Goal: Transaction & Acquisition: Purchase product/service

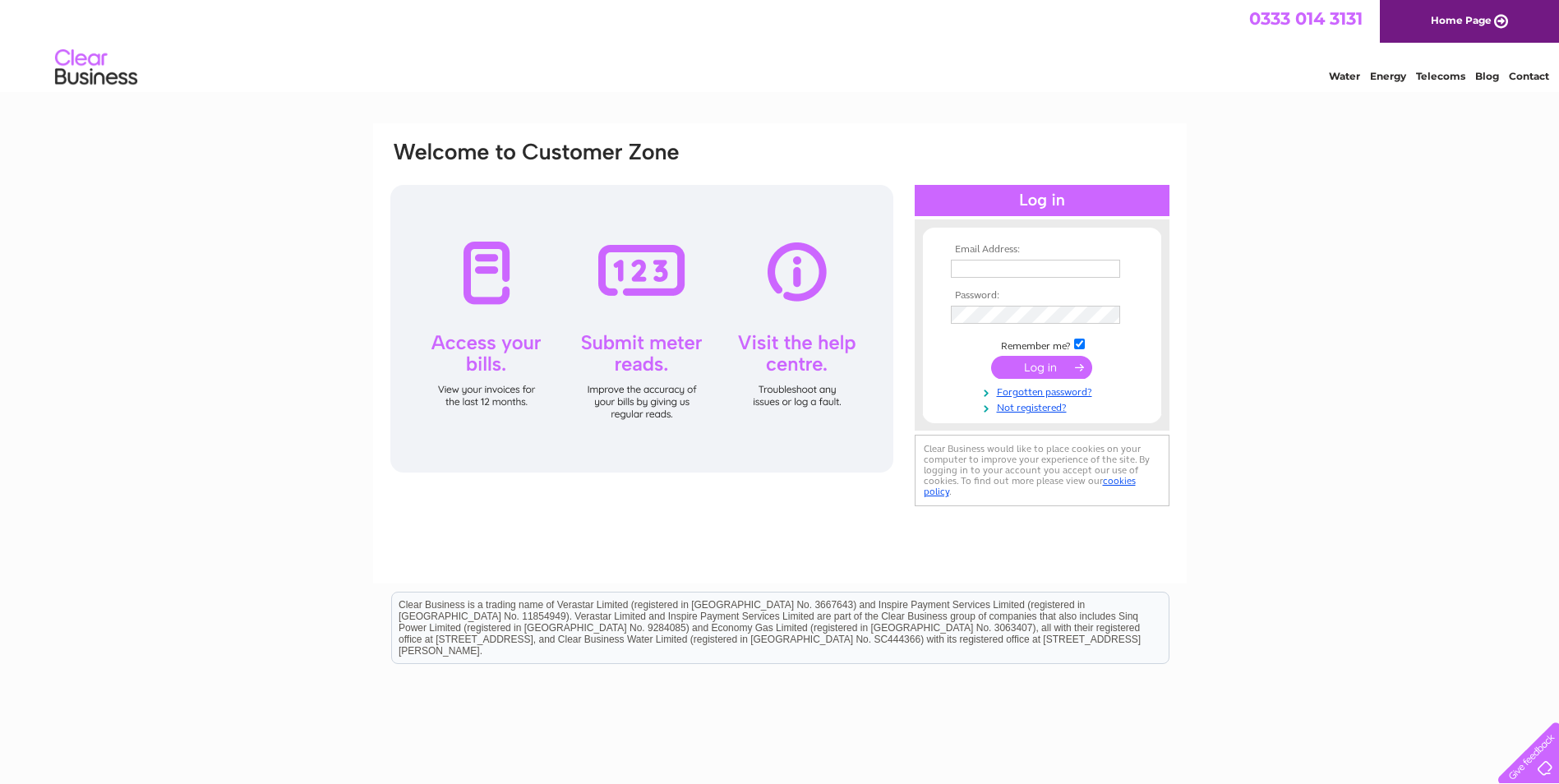
type input "adgewebley@aol.com"
click at [1041, 364] on input "submit" at bounding box center [1042, 367] width 101 height 23
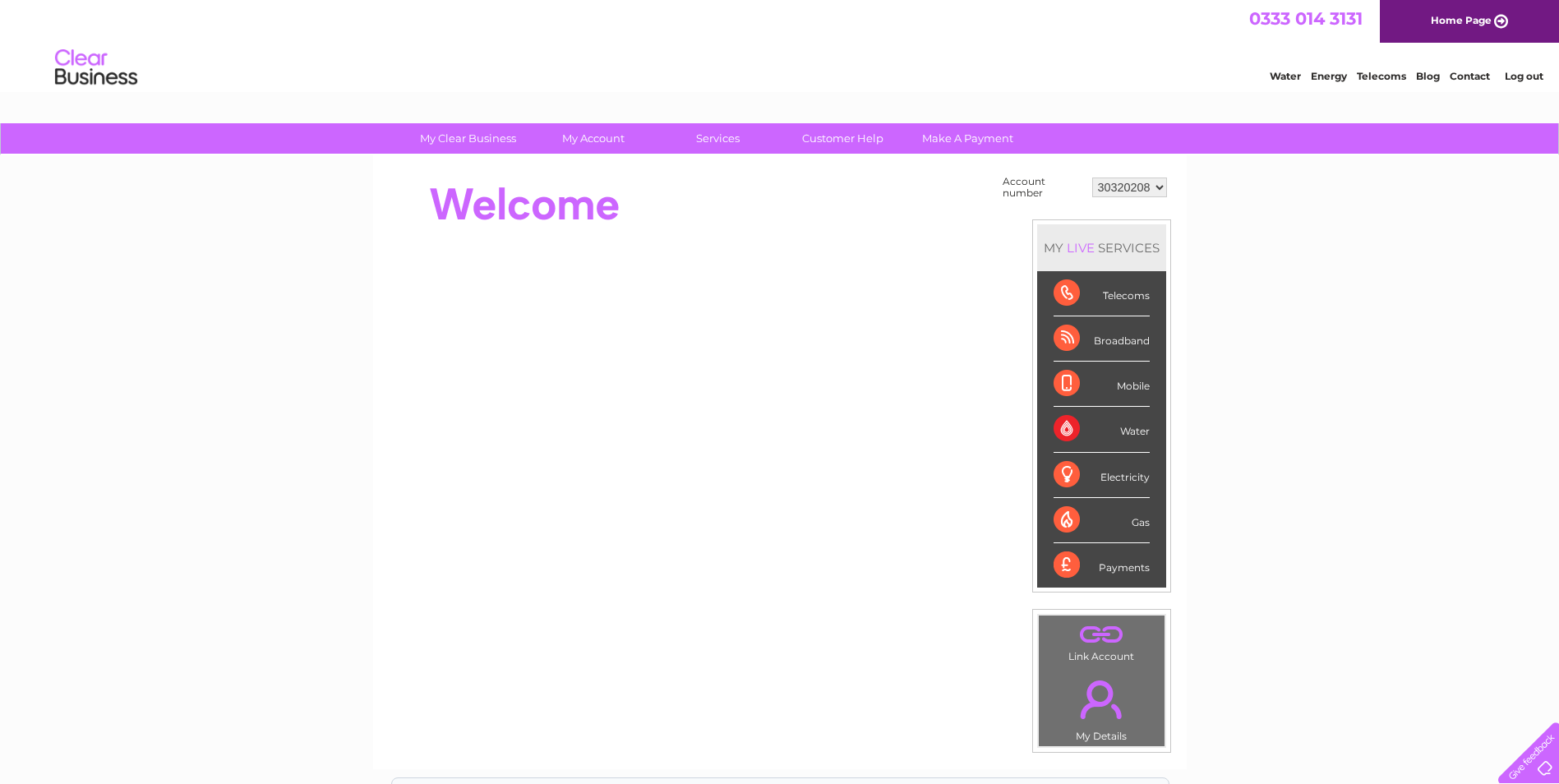
click at [1067, 425] on div "Water" at bounding box center [1101, 429] width 96 height 45
click at [1132, 431] on div "Water" at bounding box center [1101, 429] width 96 height 45
click at [1125, 431] on div "Water" at bounding box center [1101, 429] width 96 height 45
click at [1060, 419] on div "Water" at bounding box center [1101, 429] width 96 height 45
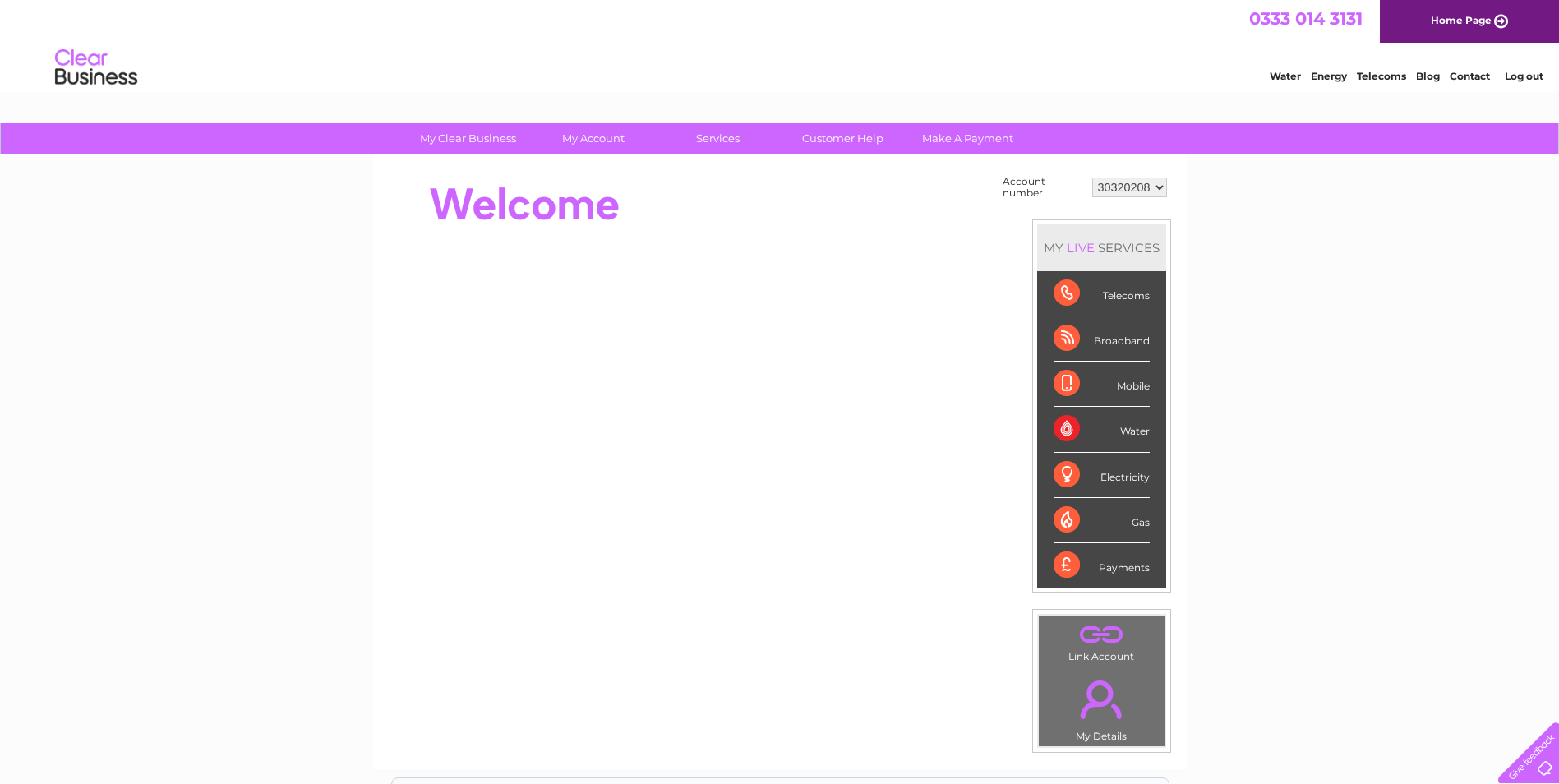
click at [1060, 419] on div "Water" at bounding box center [1101, 429] width 96 height 45
drag, startPoint x: 1060, startPoint y: 419, endPoint x: 1133, endPoint y: 390, distance: 78.5
click at [1133, 390] on div "Mobile" at bounding box center [1101, 384] width 96 height 45
click at [1131, 389] on div "Mobile" at bounding box center [1101, 384] width 96 height 45
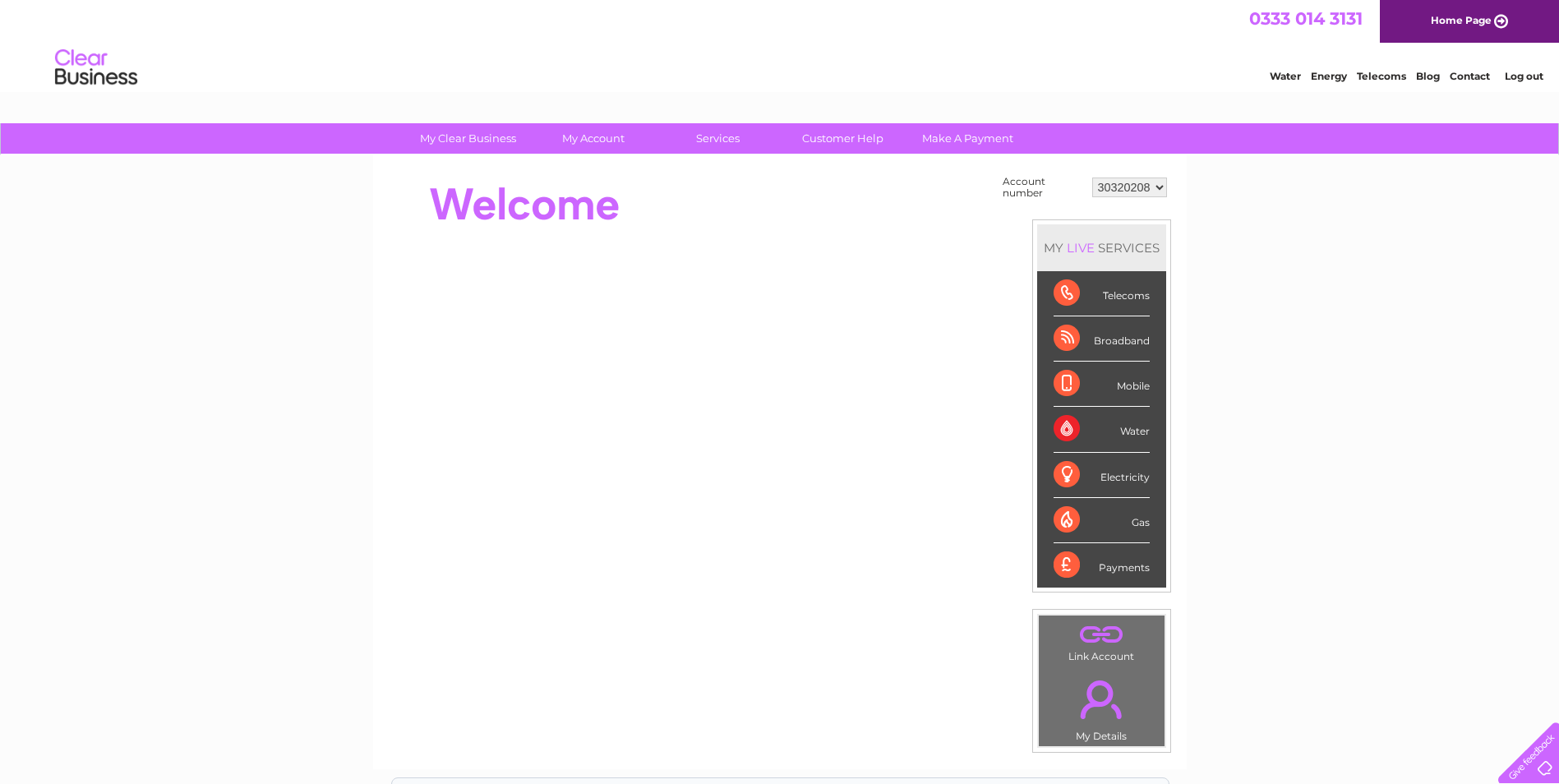
click at [1060, 565] on div "Payments" at bounding box center [1101, 565] width 96 height 44
click at [1122, 568] on div "Payments" at bounding box center [1101, 565] width 96 height 44
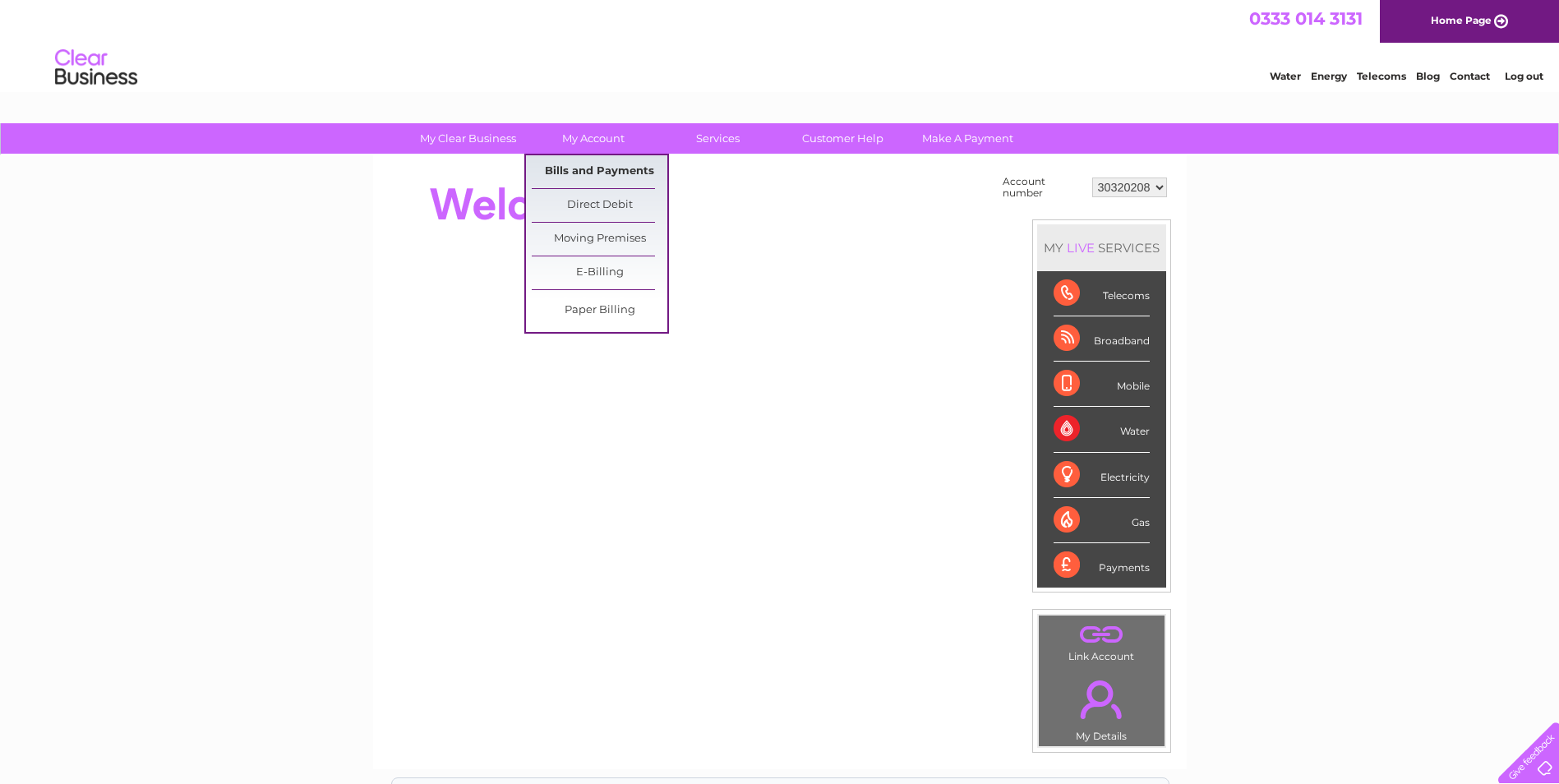
click at [585, 164] on link "Bills and Payments" at bounding box center [599, 172] width 136 height 33
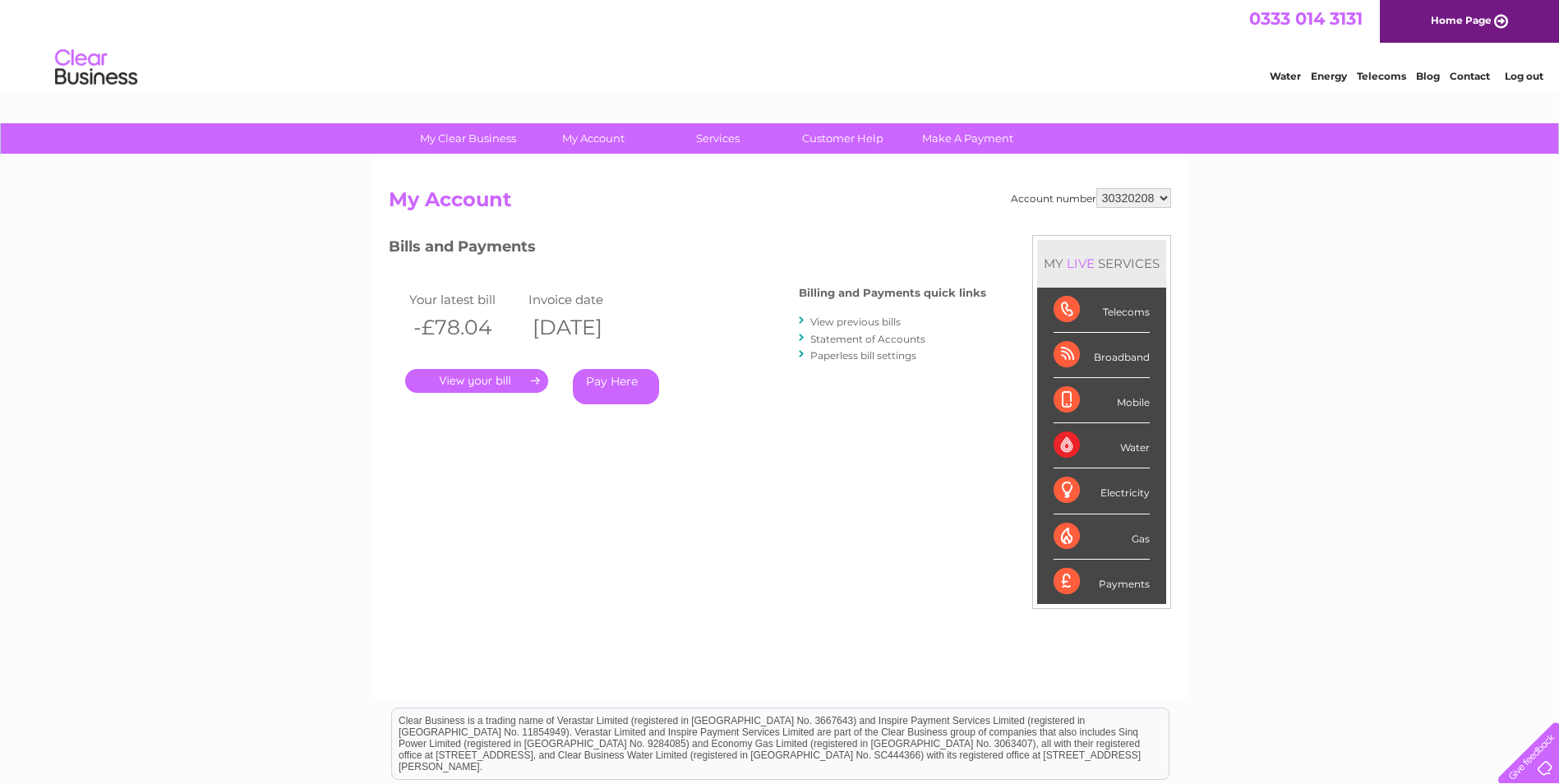
click at [511, 379] on link "." at bounding box center [477, 380] width 143 height 24
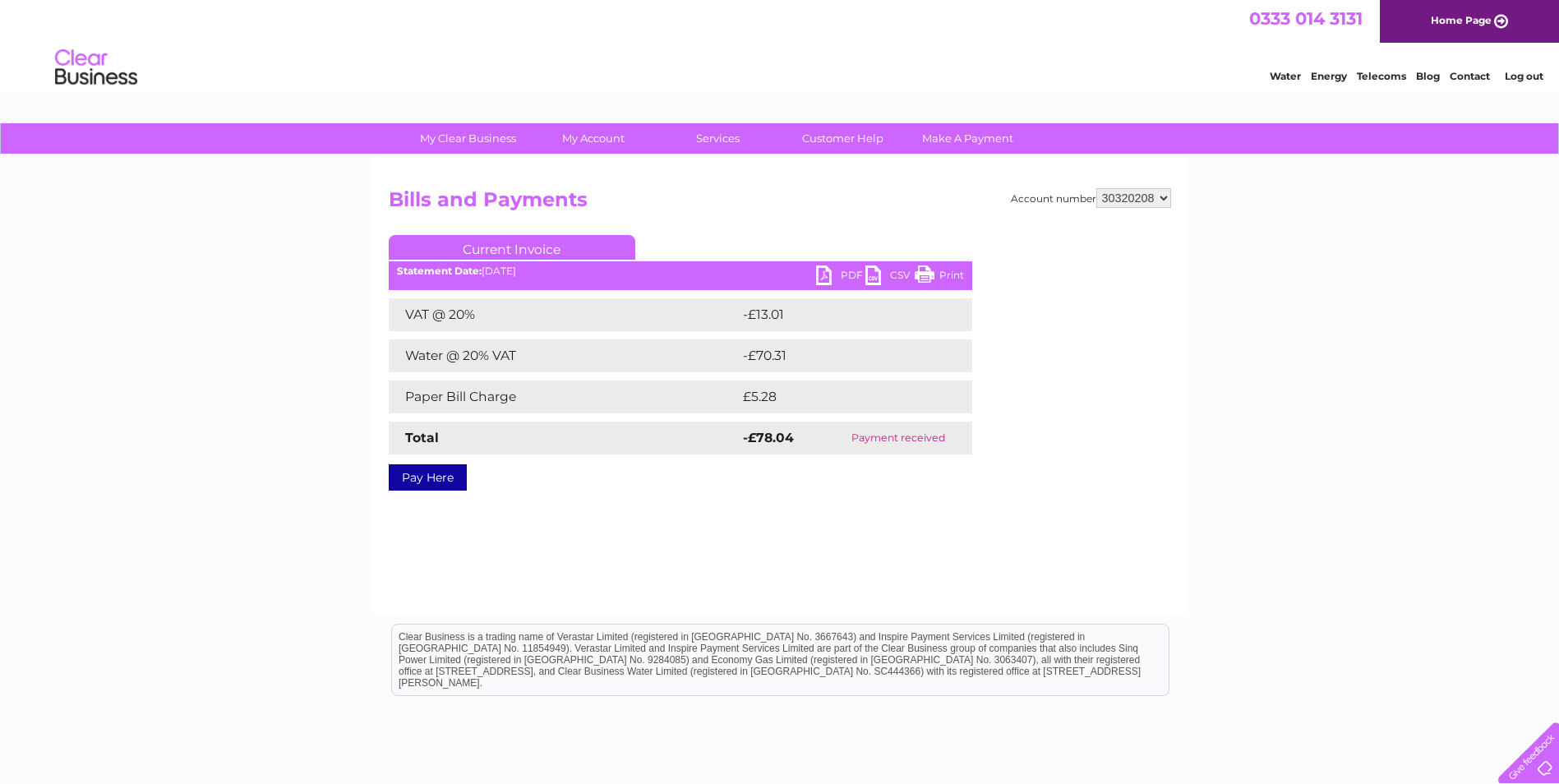
click at [428, 476] on link "Pay Here" at bounding box center [428, 477] width 78 height 26
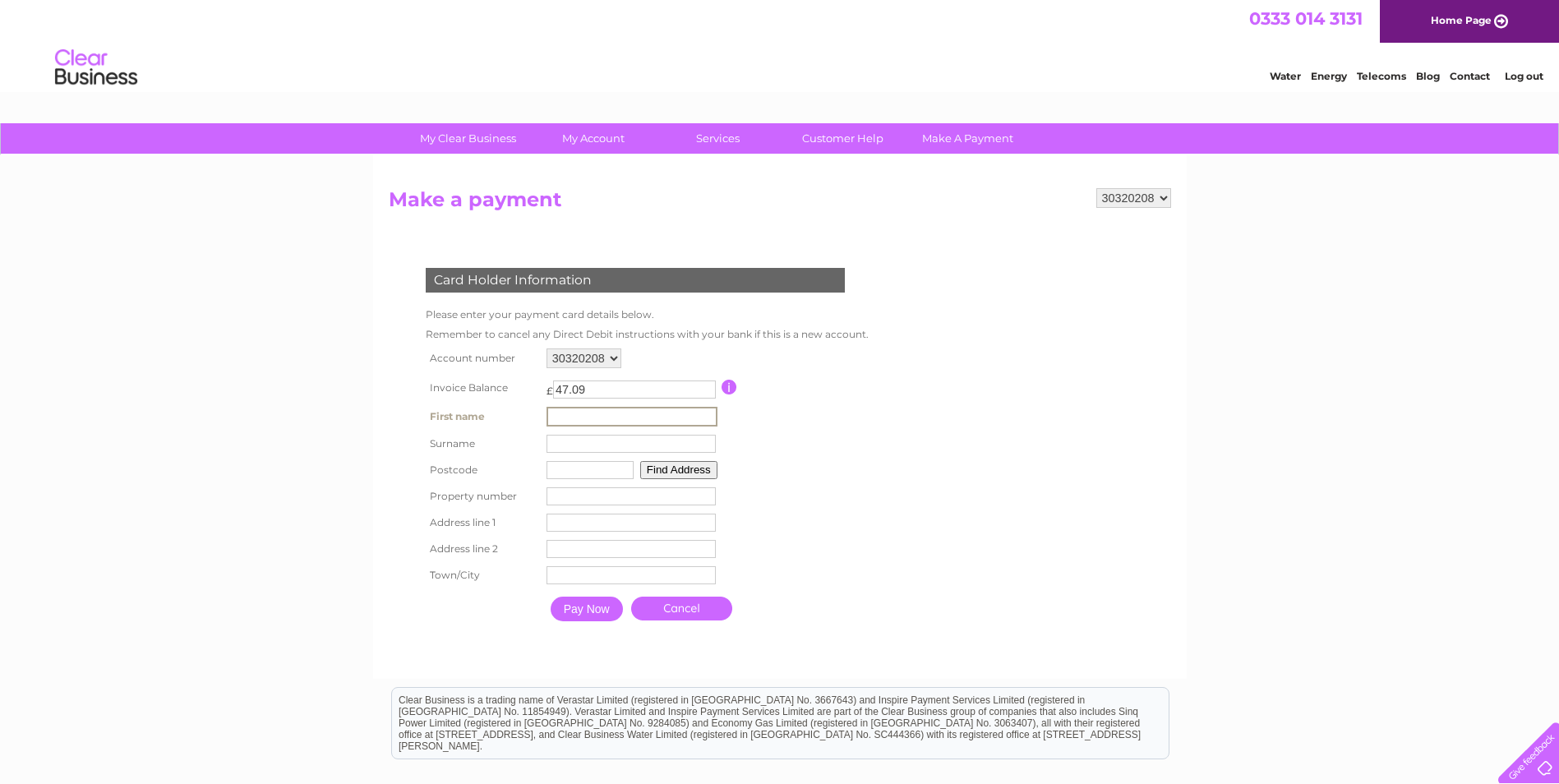
click at [591, 413] on input "text" at bounding box center [632, 417] width 171 height 20
type input "[PERSON_NAME]"
type input "Webley"
type input "PH1 3JP"
type input "Berrybrow Cottage"
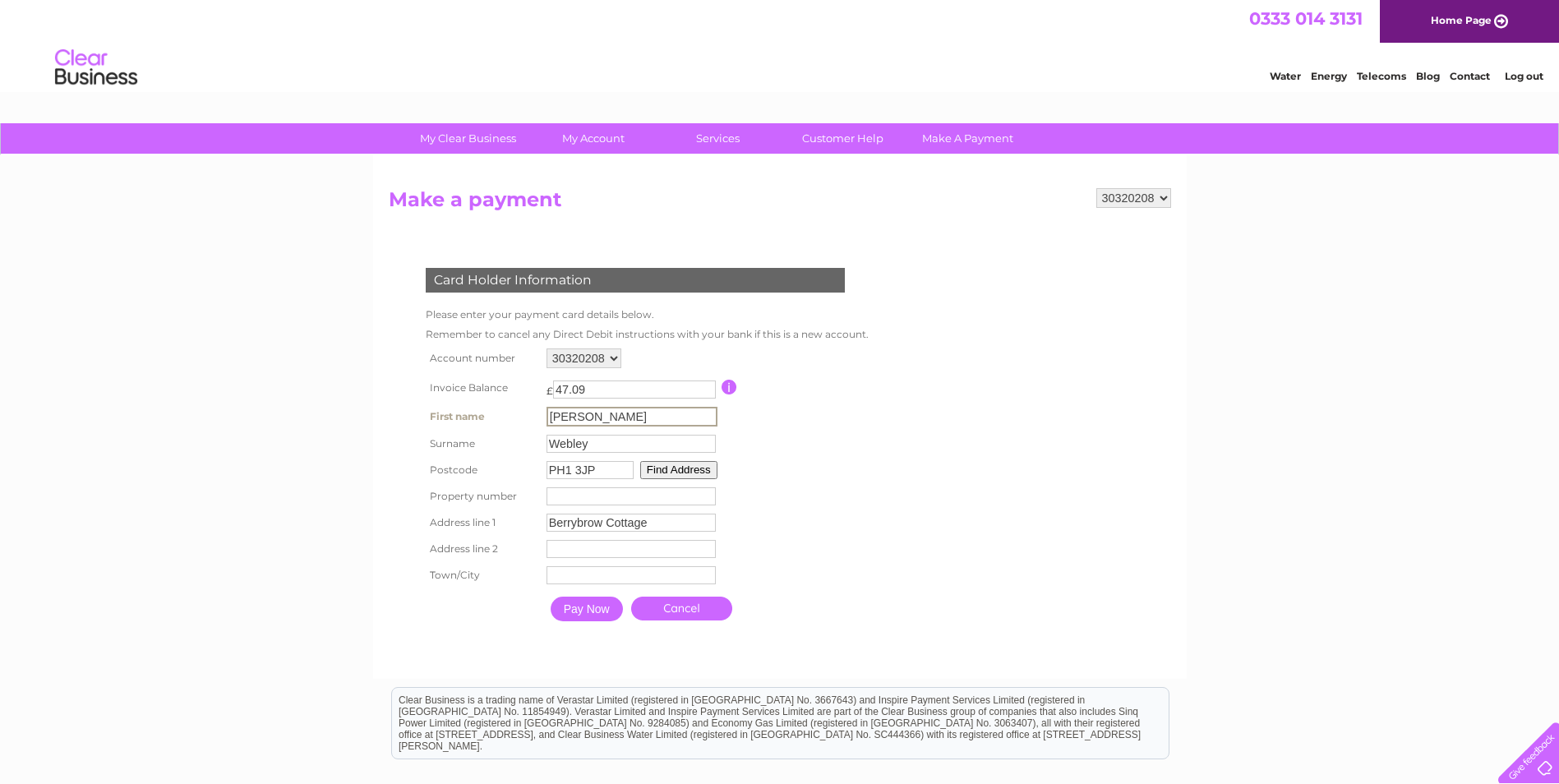
type input "Ruthvenfield"
type input "[GEOGRAPHIC_DATA]"
click at [618, 471] on input "PH1 3JP" at bounding box center [589, 468] width 87 height 18
type input "PH1 3NU"
click at [1029, 592] on form "30320208 Make a payment Card Holder Information Please enter your payment card …" at bounding box center [780, 424] width 783 height 473
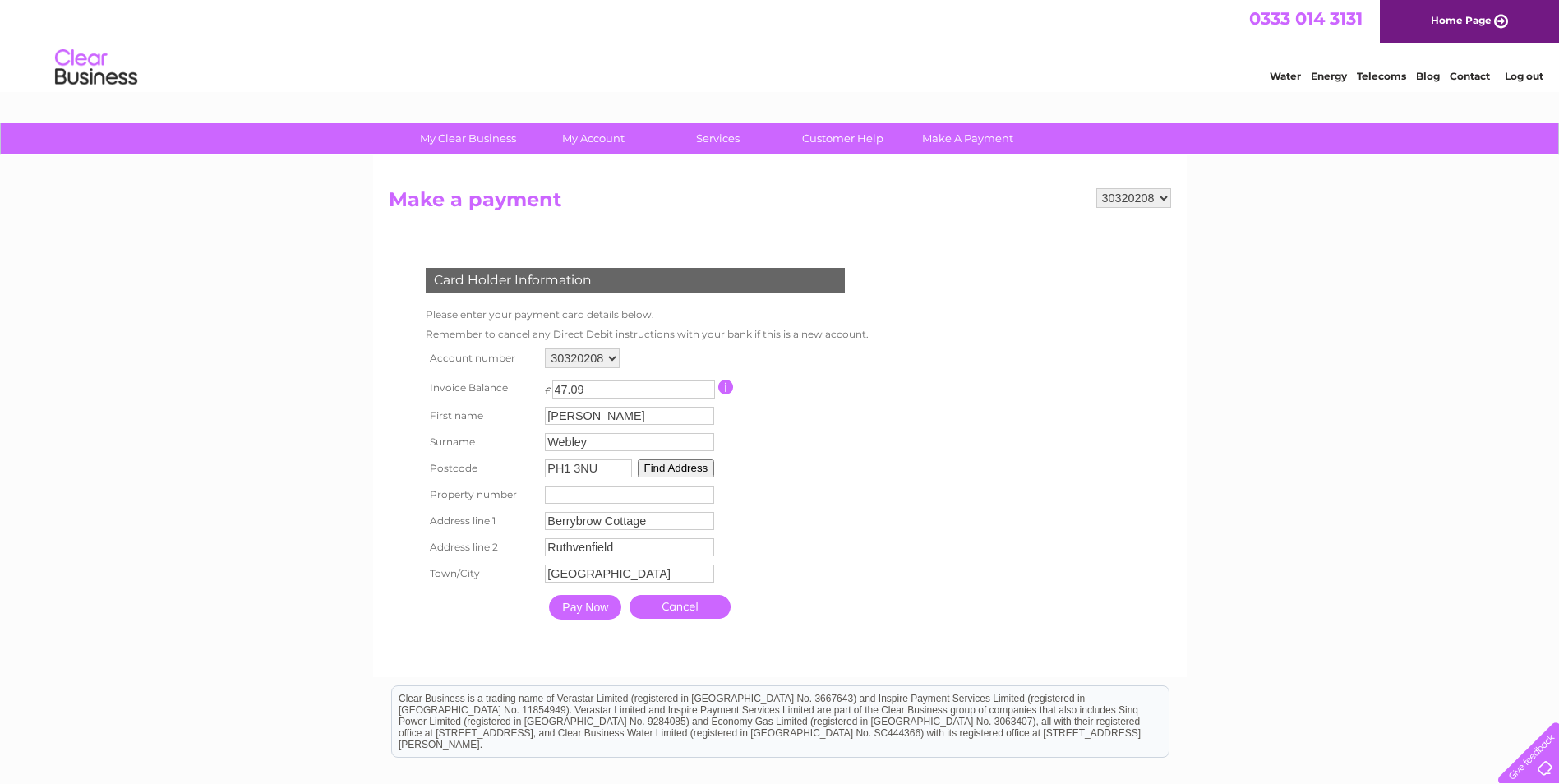
click at [668, 528] on input "Berrybrow Cottage" at bounding box center [630, 521] width 169 height 18
type input "B"
click at [667, 496] on input "number" at bounding box center [630, 495] width 169 height 18
type input "0"
click at [676, 523] on input "text" at bounding box center [632, 522] width 171 height 20
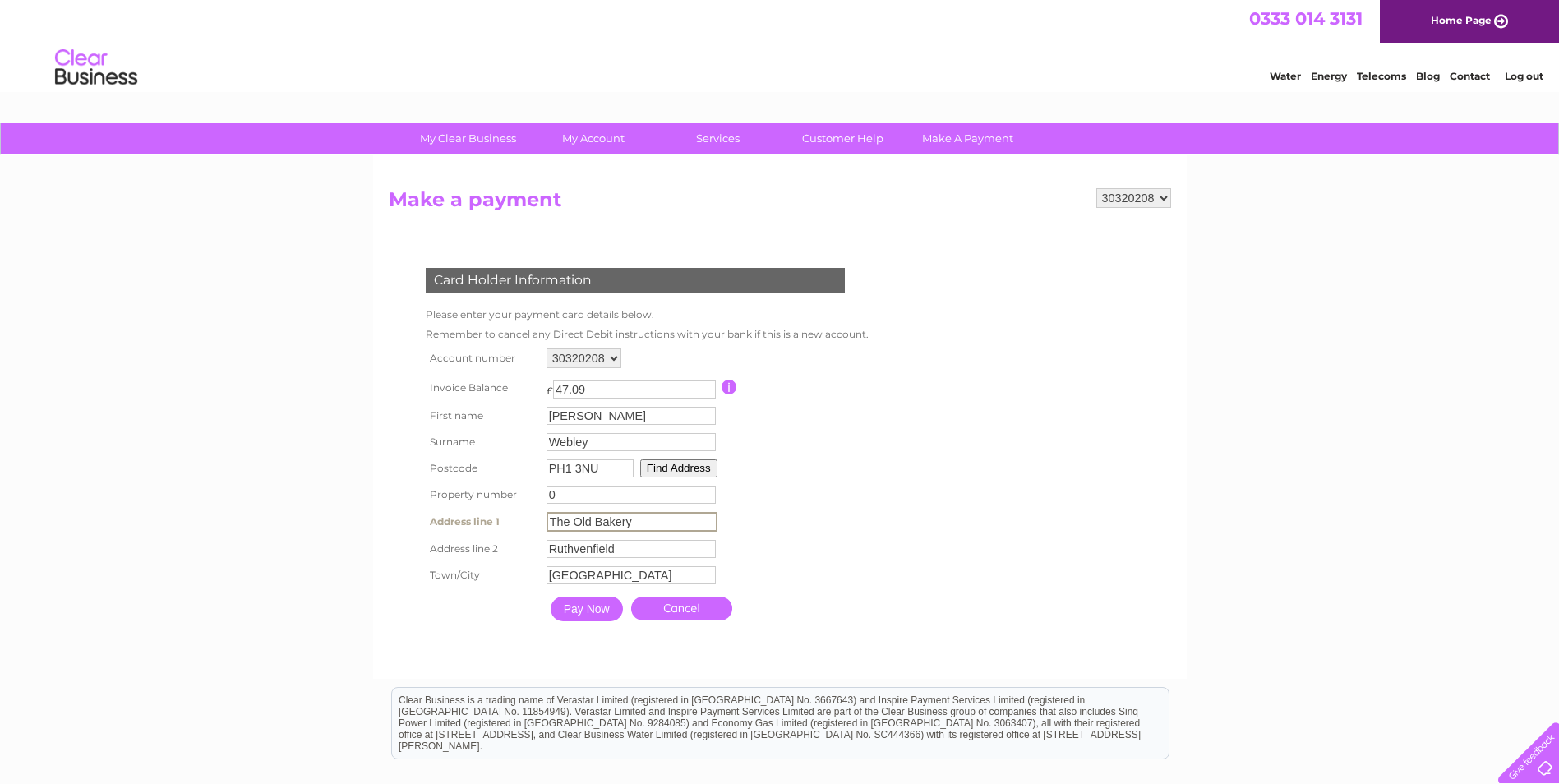
type input "The Old Bakery"
click at [664, 551] on input "Ruthvenfield" at bounding box center [631, 549] width 169 height 18
type input "R"
type input "West Huntingtower"
click at [582, 605] on input "Pay Now" at bounding box center [587, 609] width 72 height 25
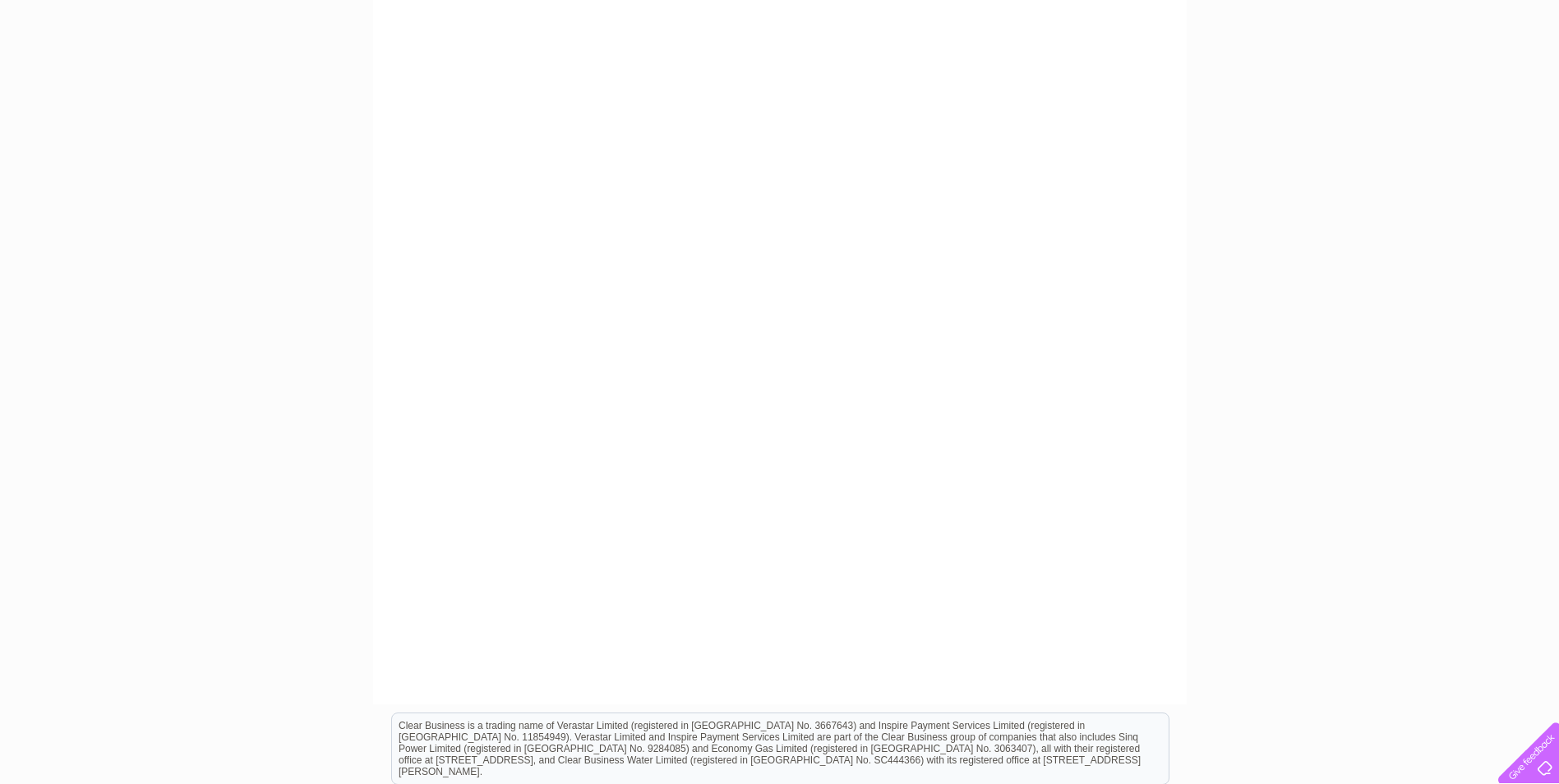
scroll to position [292, 0]
click at [1401, 385] on div "My Clear Business Login Details My Details My Preferences Link Account My Accou…" at bounding box center [780, 407] width 1559 height 1151
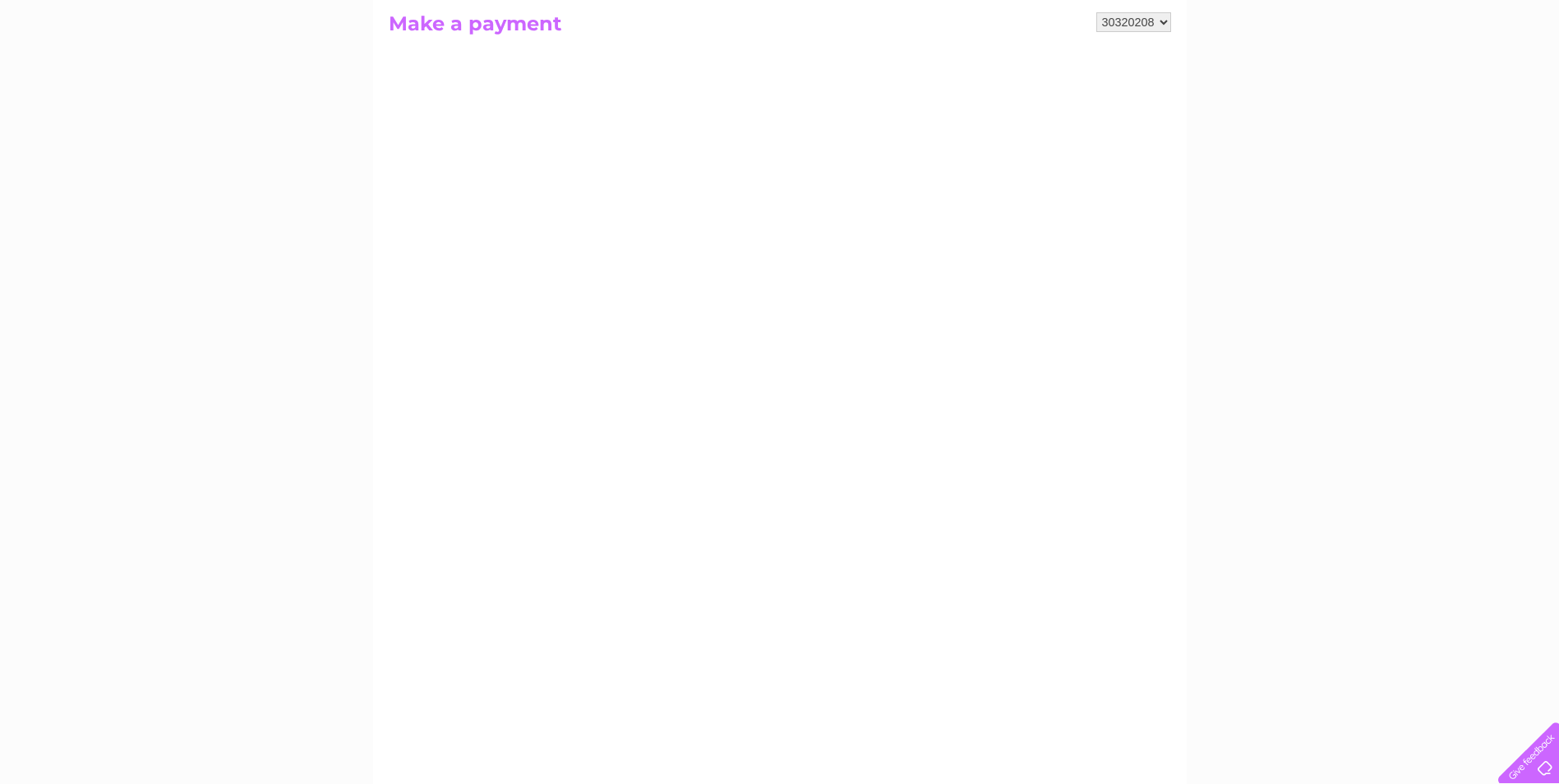
scroll to position [164, 0]
click at [1557, 302] on div "My Clear Business Login Details My Details My Preferences Link Account My Accou…" at bounding box center [780, 534] width 1559 height 1151
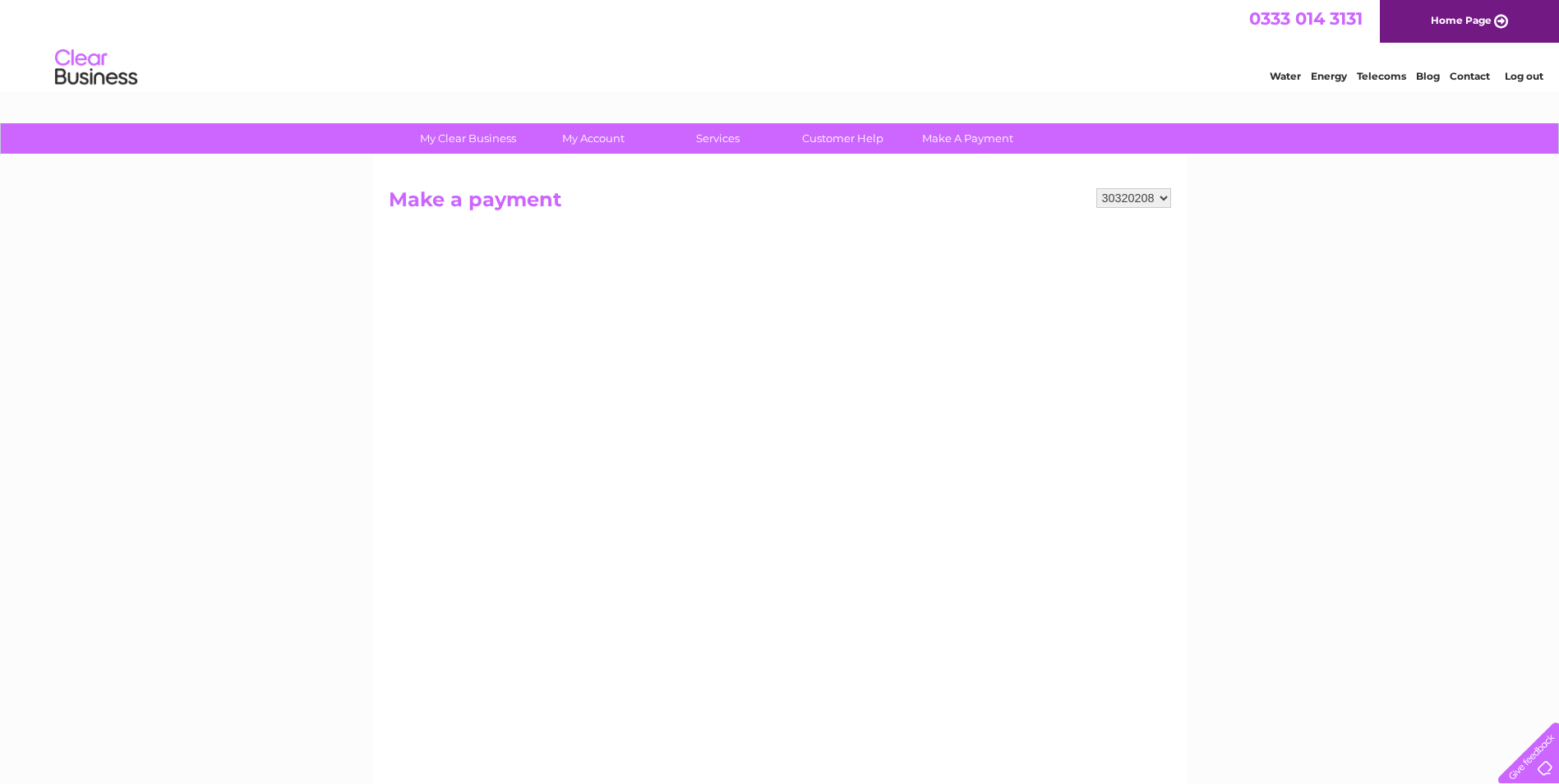
click at [1159, 199] on select "30320208" at bounding box center [1133, 198] width 75 height 20
click at [1276, 264] on div "My Clear Business Login Details My Details My Preferences Link Account My Accou…" at bounding box center [780, 699] width 1559 height 1151
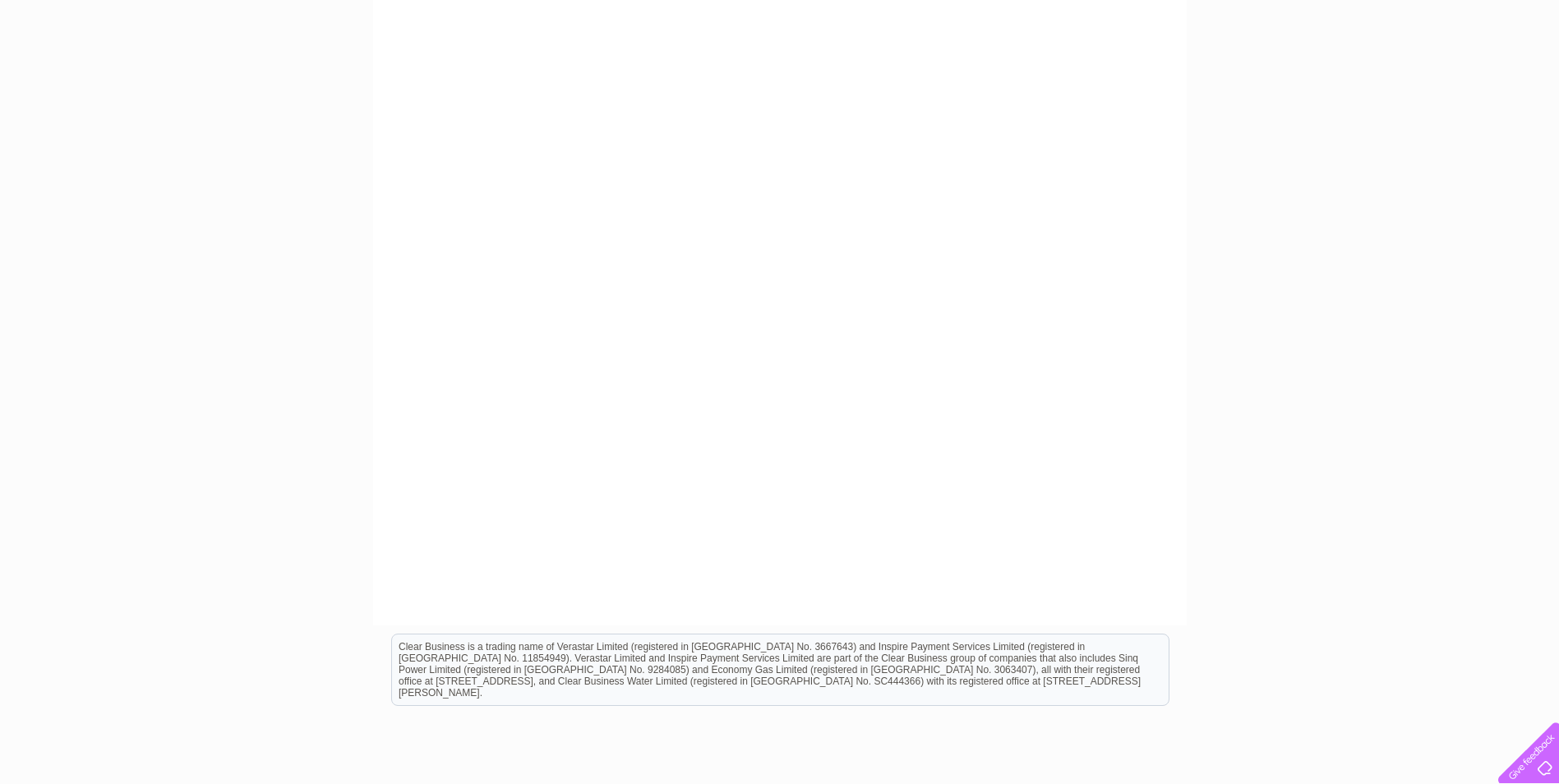
scroll to position [323, 0]
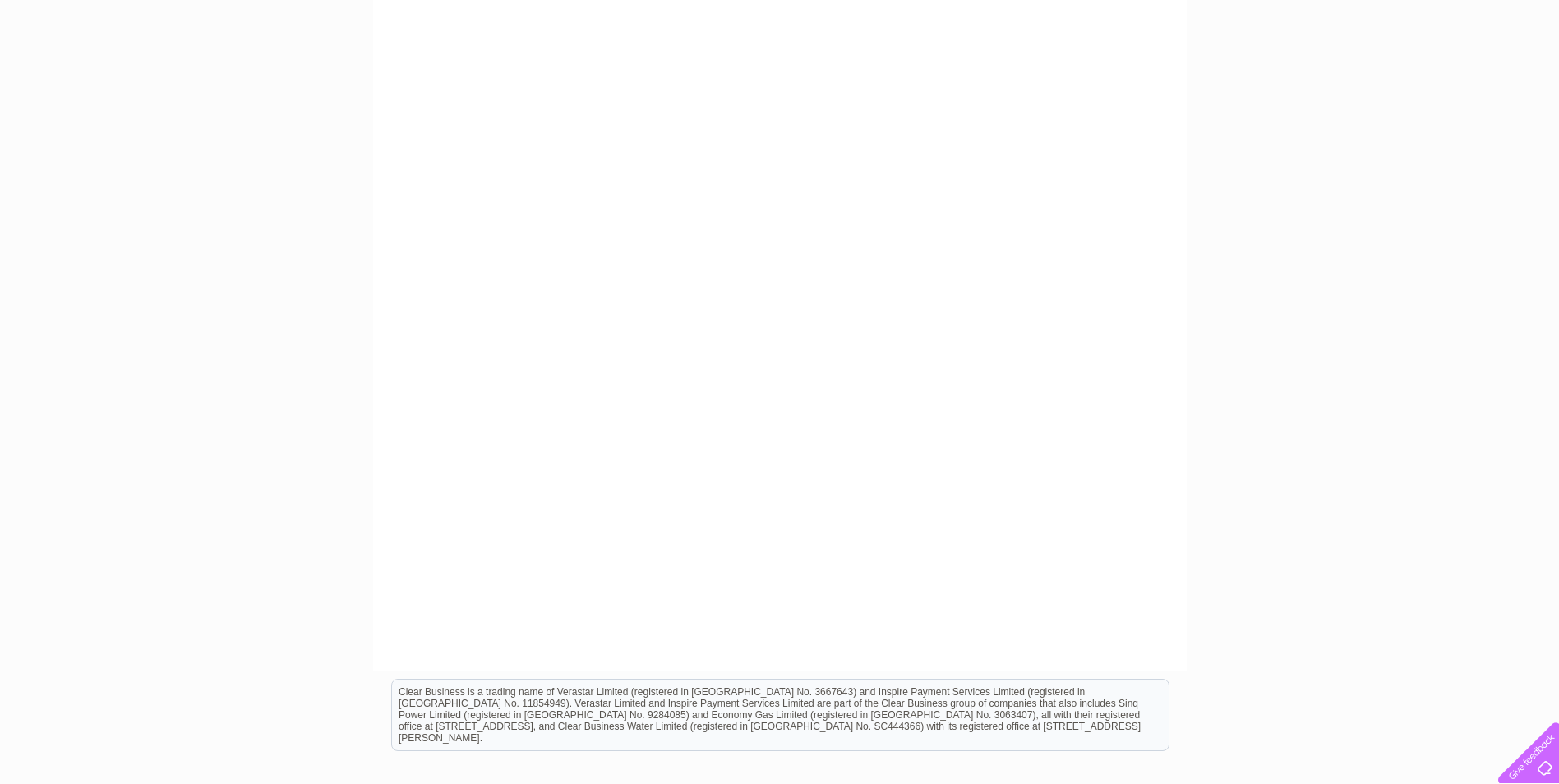
click at [1534, 768] on div at bounding box center [1525, 749] width 67 height 67
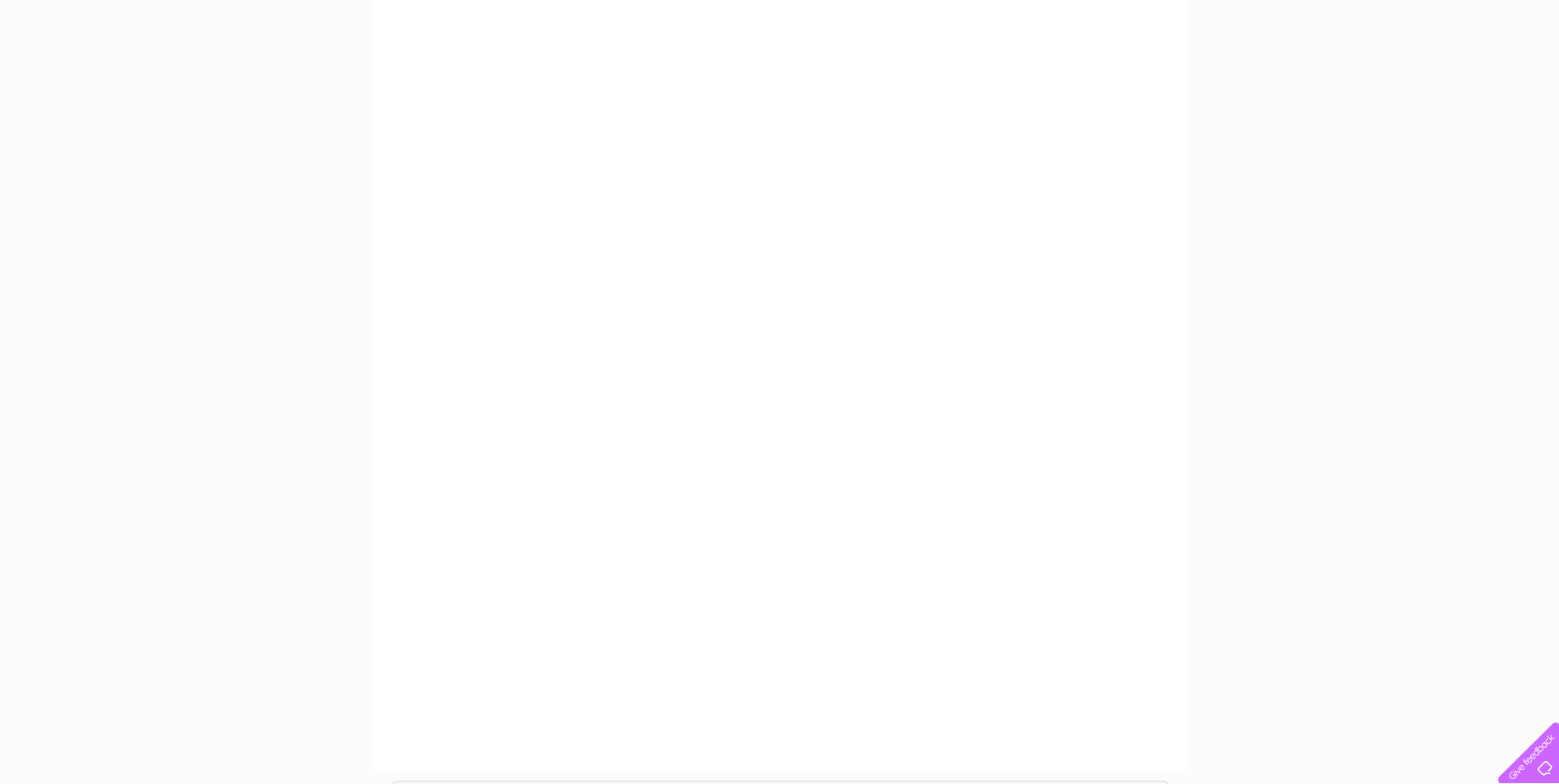
scroll to position [113, 0]
